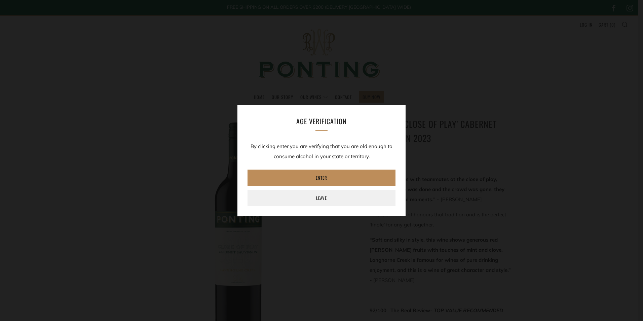
click at [320, 176] on link "Enter" at bounding box center [322, 178] width 148 height 16
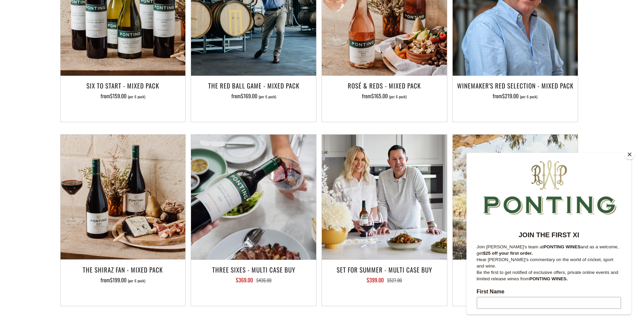
scroll to position [572, 0]
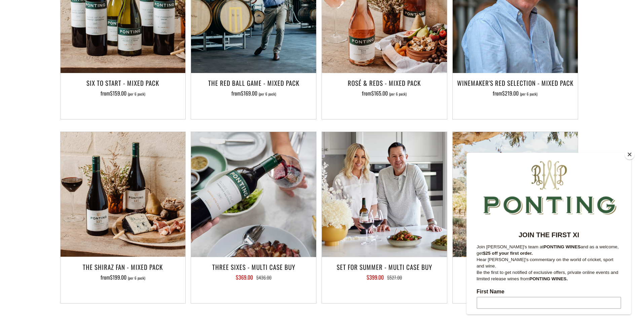
click at [630, 155] on button "Close" at bounding box center [630, 154] width 10 height 10
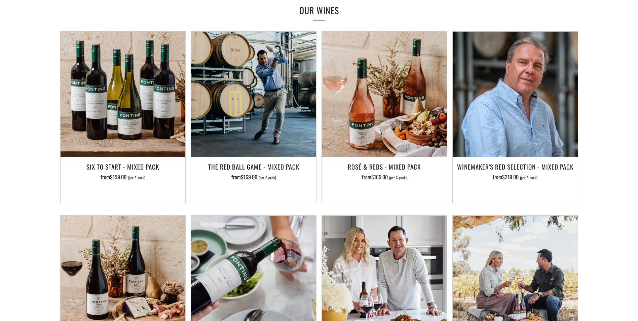
scroll to position [472, 0]
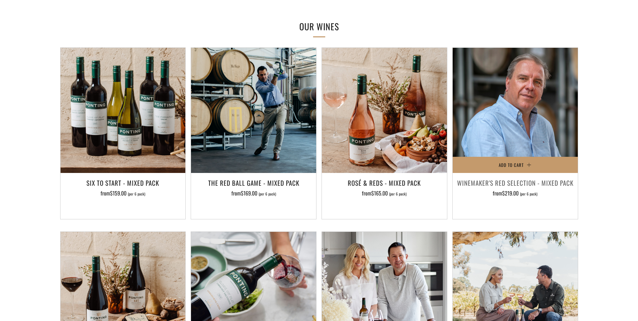
click at [514, 177] on h3 "Winemaker's Red Selection - Mixed Pack" at bounding box center [515, 182] width 118 height 11
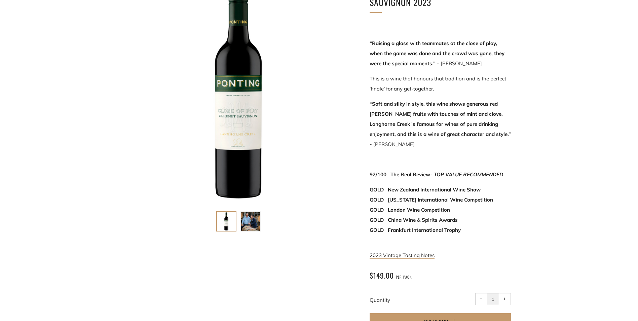
scroll to position [136, 0]
drag, startPoint x: 388, startPoint y: 188, endPoint x: 491, endPoint y: 189, distance: 103.3
click at [491, 189] on p "GOLD New Zealand International Wine Show GOLD New York International Wine Compe…" at bounding box center [440, 215] width 141 height 61
drag, startPoint x: 491, startPoint y: 189, endPoint x: 491, endPoint y: 199, distance: 9.4
click at [491, 199] on p "GOLD New Zealand International Wine Show GOLD New York International Wine Compe…" at bounding box center [440, 215] width 141 height 61
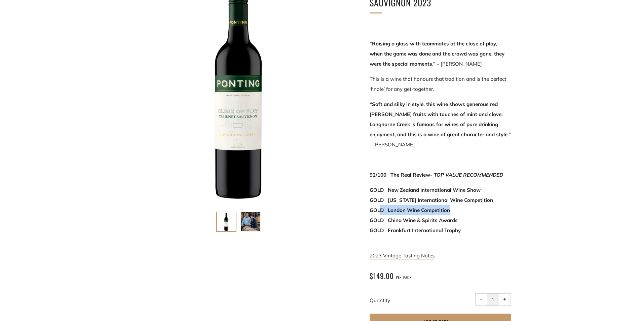
drag, startPoint x: 461, startPoint y: 198, endPoint x: 380, endPoint y: 198, distance: 80.7
click at [380, 198] on p "GOLD New Zealand International Wine Show GOLD New York International Wine Compe…" at bounding box center [440, 215] width 141 height 61
drag, startPoint x: 380, startPoint y: 198, endPoint x: 375, endPoint y: 223, distance: 25.6
click at [375, 223] on strong "GOLD New Zealand International Wine Show GOLD New York International Wine Compe…" at bounding box center [431, 210] width 123 height 47
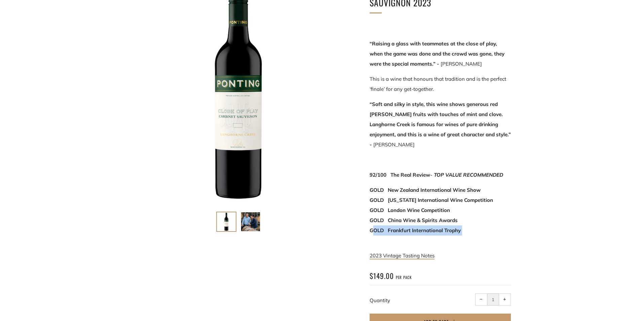
drag, startPoint x: 474, startPoint y: 226, endPoint x: 372, endPoint y: 223, distance: 101.6
click at [372, 223] on p "GOLD New Zealand International Wine Show GOLD New York International Wine Compe…" at bounding box center [440, 215] width 141 height 61
drag, startPoint x: 372, startPoint y: 223, endPoint x: 494, endPoint y: 230, distance: 122.0
click at [489, 230] on p "GOLD New Zealand International Wine Show GOLD New York International Wine Compe…" at bounding box center [440, 215] width 141 height 61
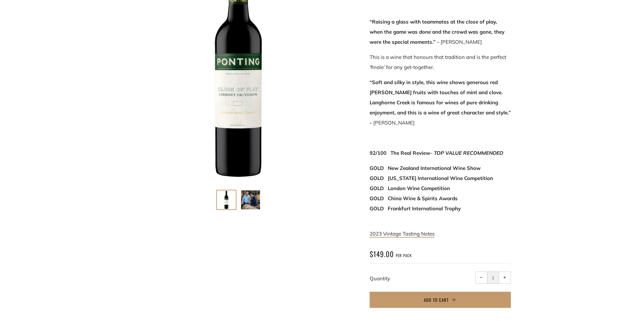
scroll to position [169, 0]
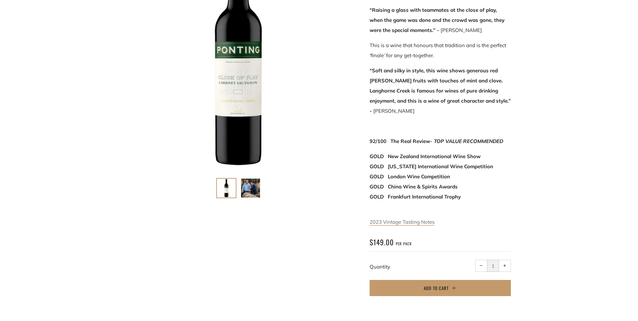
click at [411, 219] on link "2023 Vintage Tasting Notes" at bounding box center [402, 222] width 65 height 7
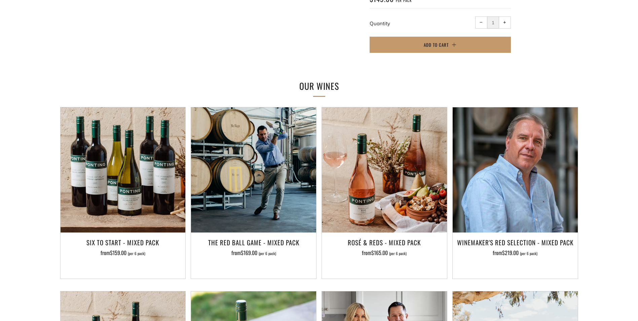
scroll to position [640, 0]
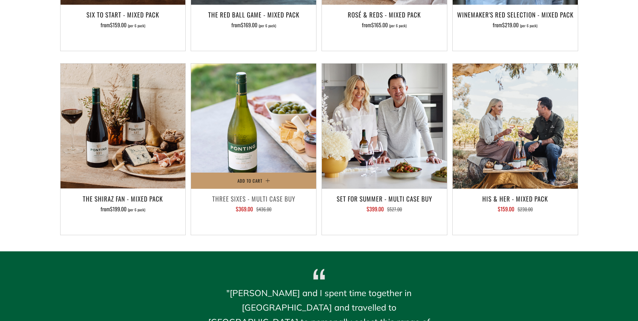
click at [282, 135] on img at bounding box center [253, 126] width 125 height 125
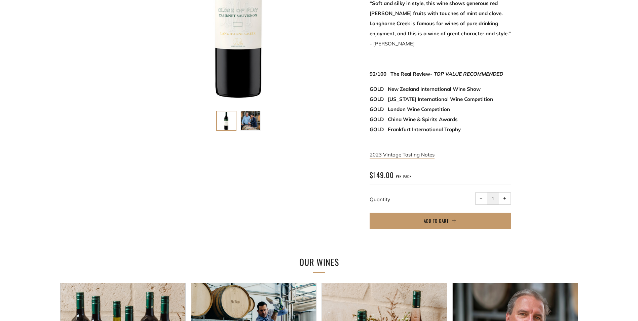
scroll to position [169, 0]
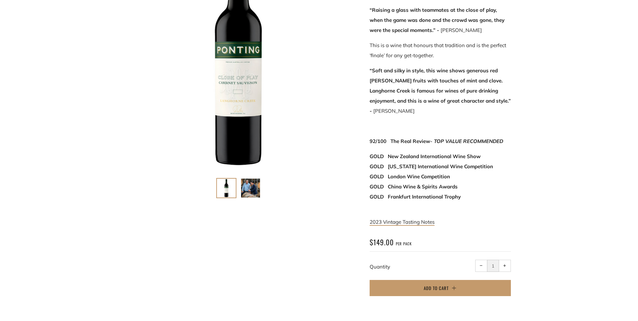
click at [251, 192] on img at bounding box center [250, 188] width 19 height 19
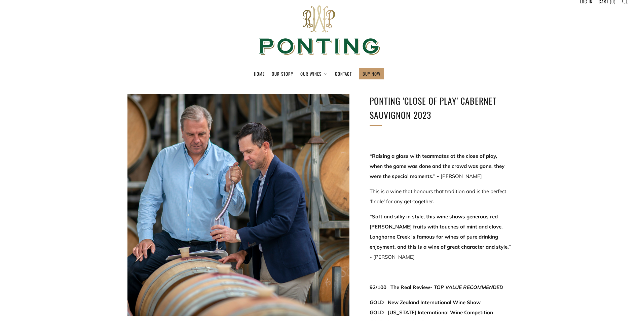
scroll to position [35, 0]
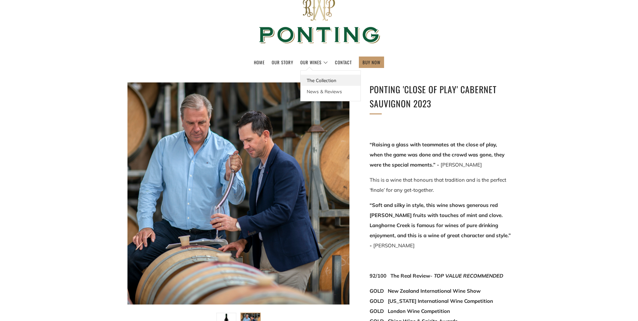
click at [314, 81] on link "The Collection" at bounding box center [331, 80] width 60 height 11
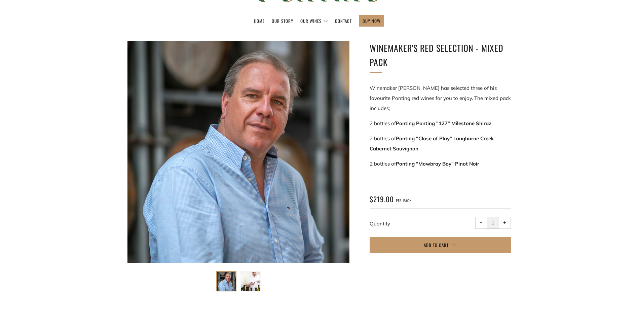
scroll to position [67, 0]
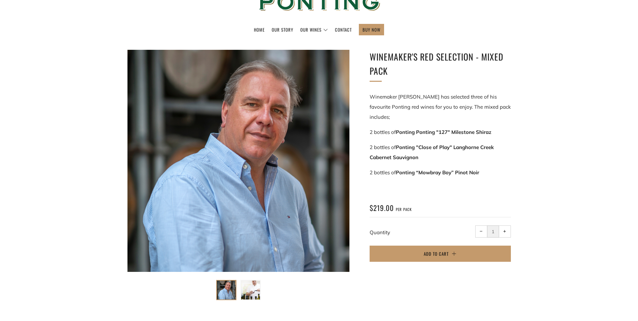
drag, startPoint x: 493, startPoint y: 124, endPoint x: 367, endPoint y: 123, distance: 125.5
click at [367, 123] on div "Winemaker's Red Selection - Mixed Pack Winemaker Ben Riggs has selected three o…" at bounding box center [430, 160] width 161 height 220
drag, startPoint x: 367, startPoint y: 123, endPoint x: 418, endPoint y: 146, distance: 55.9
click at [414, 146] on strong "Ponting "Close of Play" Langhorne Creek Cabernet Sauvignon" at bounding box center [432, 152] width 124 height 16
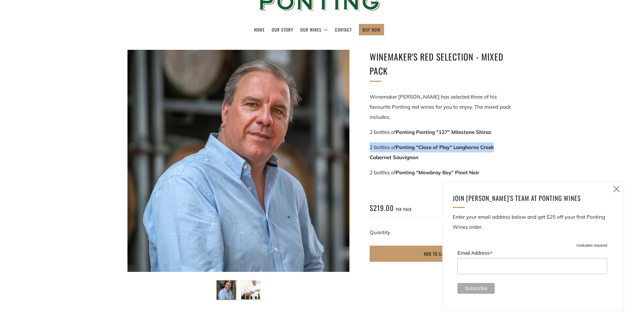
drag, startPoint x: 496, startPoint y: 136, endPoint x: 370, endPoint y: 132, distance: 125.5
click at [370, 142] on p "2 bottles of Ponting "Close of Play" Langhorne Creek Cabernet Sauvignon" at bounding box center [440, 152] width 141 height 20
click at [536, 90] on div "Winemaker's Red Selection - Mixed Pack" at bounding box center [319, 180] width 638 height 281
click at [618, 188] on icon at bounding box center [617, 189] width 8 height 8
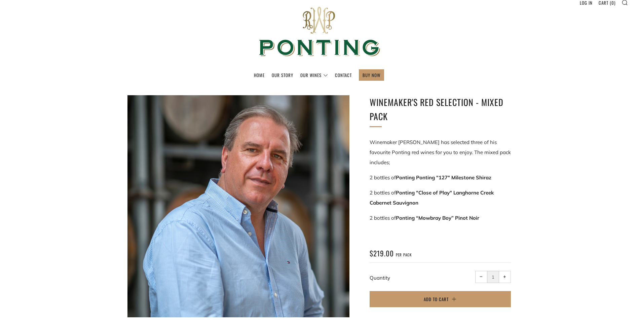
scroll to position [34, 0]
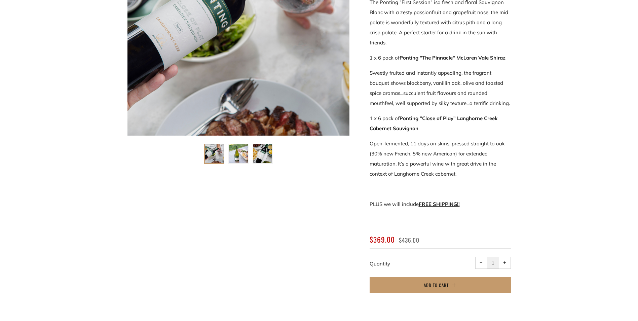
scroll to position [135, 0]
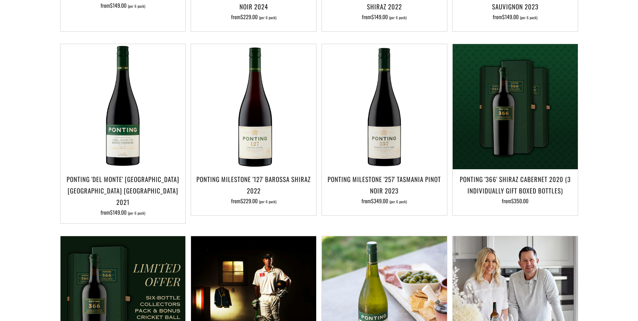
scroll to position [505, 0]
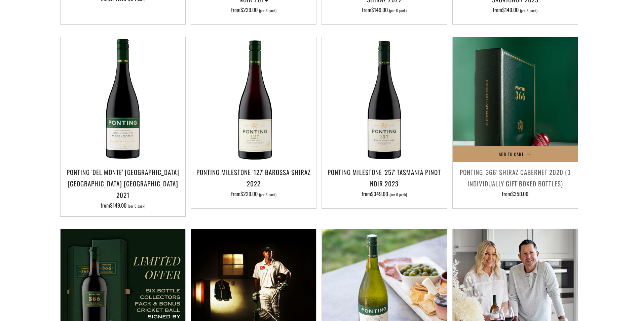
click at [476, 121] on img at bounding box center [515, 99] width 125 height 125
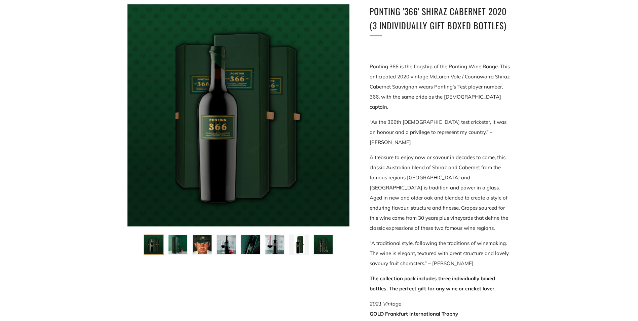
scroll to position [101, 0]
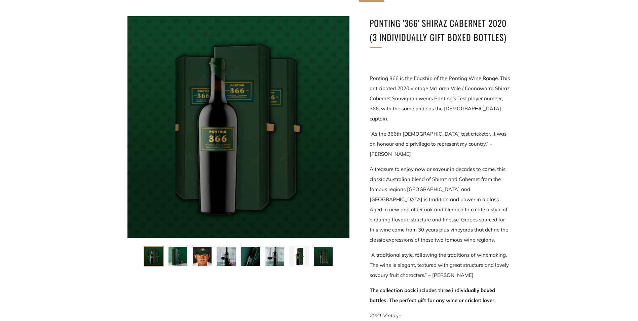
click at [145, 260] on img at bounding box center [153, 256] width 19 height 19
click at [173, 260] on img at bounding box center [178, 256] width 19 height 19
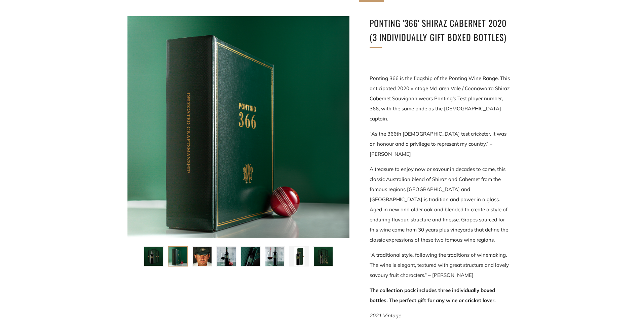
click at [199, 258] on img at bounding box center [202, 256] width 19 height 19
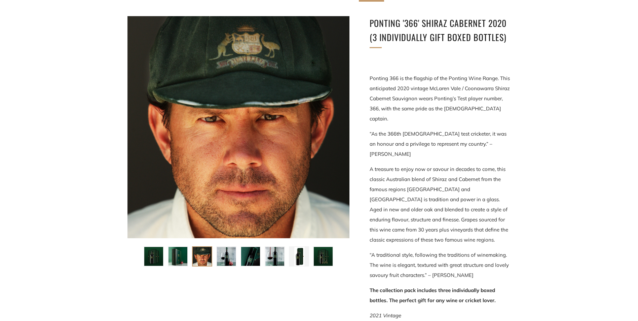
click at [220, 258] on img at bounding box center [226, 256] width 19 height 19
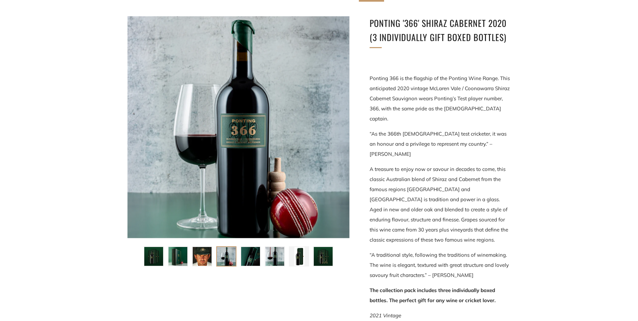
drag, startPoint x: 248, startPoint y: 258, endPoint x: 263, endPoint y: 258, distance: 14.8
click at [249, 258] on img at bounding box center [250, 256] width 19 height 19
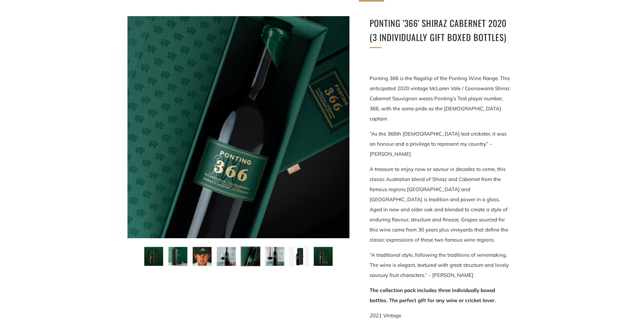
click at [311, 260] on ul at bounding box center [239, 254] width 194 height 24
click at [307, 257] on img at bounding box center [299, 256] width 19 height 19
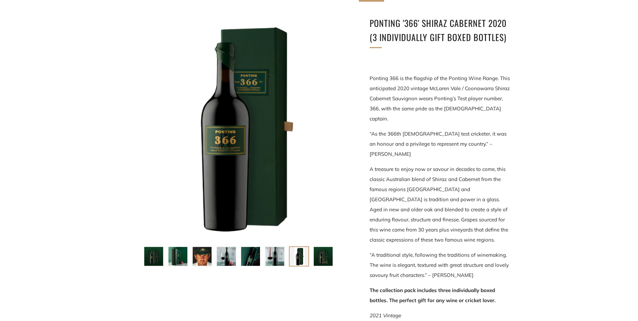
click at [331, 252] on img at bounding box center [323, 256] width 19 height 19
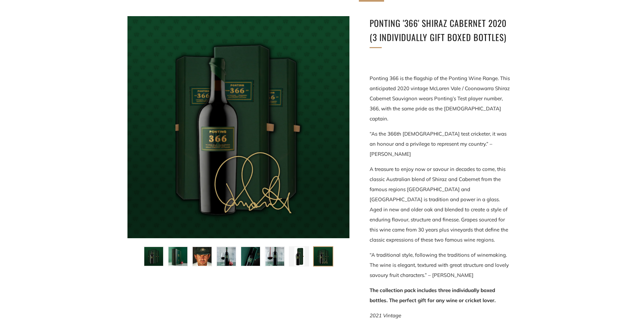
click at [364, 169] on div "Ponting '366' Shiraz Cabernet 2020 (3 individually gift boxed bottles) Ponting …" at bounding box center [430, 297] width 161 height 563
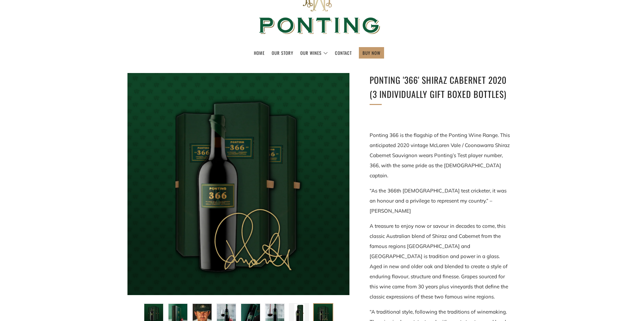
scroll to position [0, 0]
